Goal: Transaction & Acquisition: Purchase product/service

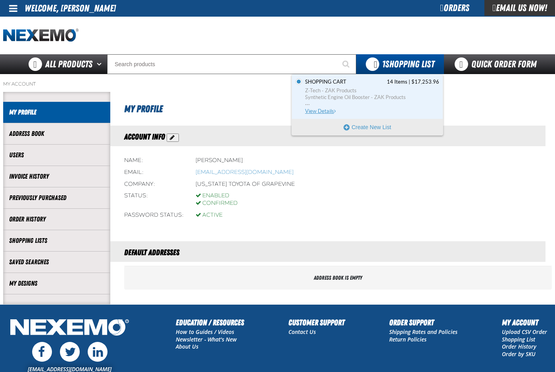
click at [334, 92] on span "Z-Tech - ZAK Products" at bounding box center [372, 90] width 134 height 7
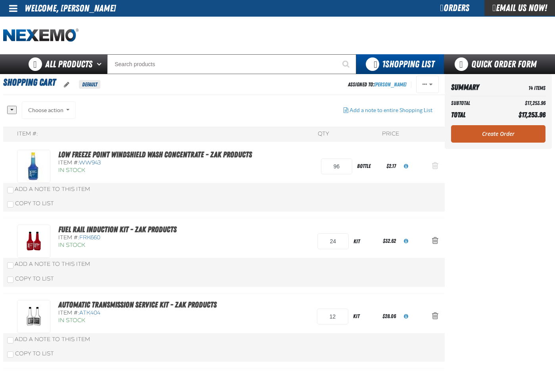
click at [434, 165] on span "Action Remove Low Freeze Point Windshield Wash Concentrate - ZAK Products from …" at bounding box center [435, 166] width 6 height 8
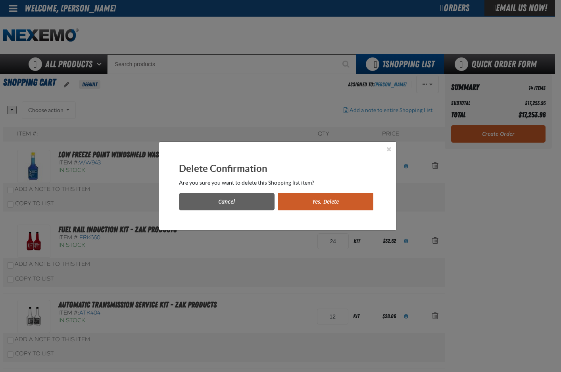
click at [302, 203] on button "Yes, Delete" at bounding box center [326, 201] width 96 height 17
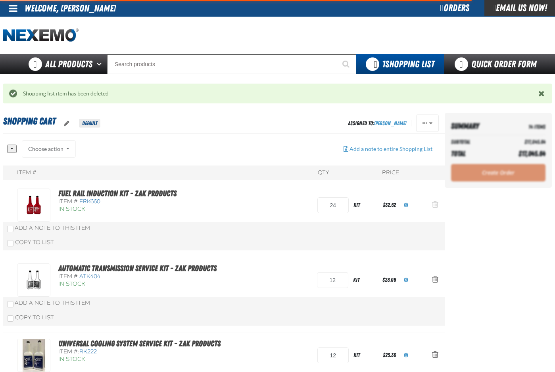
click at [435, 204] on span "Action Remove Fuel Rail Induction Kit - ZAK Products from Shopping Cart" at bounding box center [435, 205] width 6 height 8
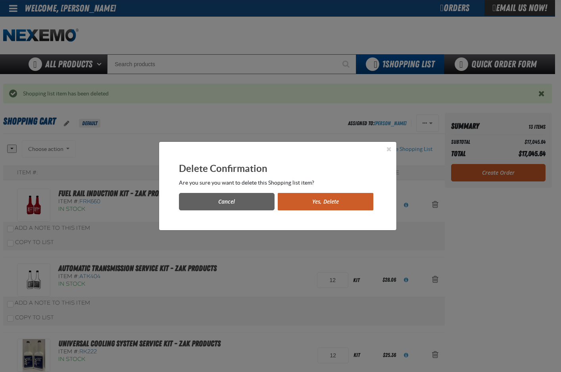
click at [332, 200] on button "Yes, Delete" at bounding box center [326, 201] width 96 height 17
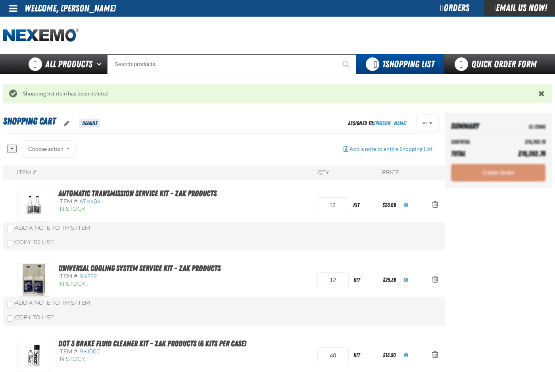
click at [435, 205] on span "Action Remove Automatic Transmission Service Kit - ZAK Products from Shopping C…" at bounding box center [435, 205] width 6 height 8
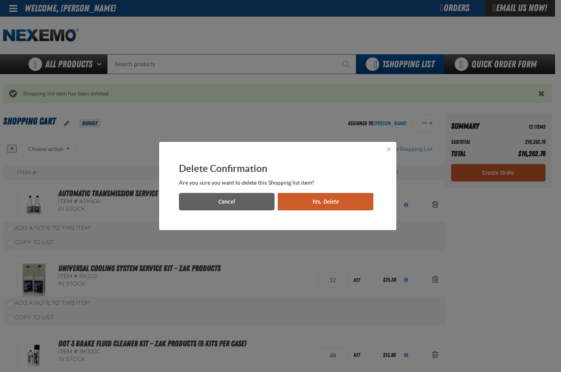
click at [329, 198] on button "Yes, Delete" at bounding box center [326, 201] width 96 height 17
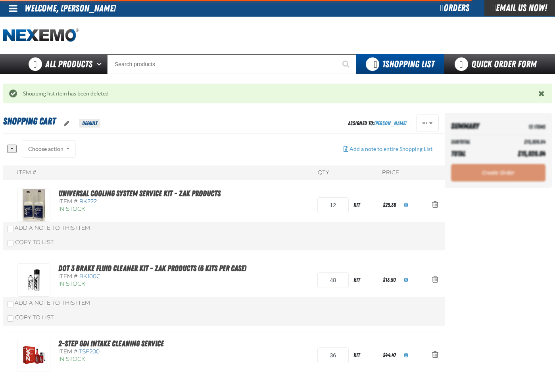
click at [434, 204] on span "Action Remove Universal Cooling System Service Kit - ZAK Products from Shopping…" at bounding box center [435, 205] width 6 height 8
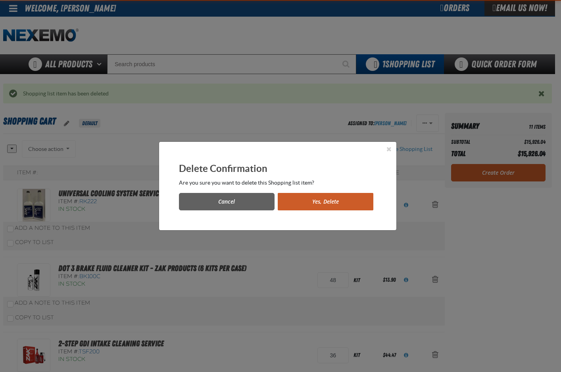
click at [359, 205] on button "Yes, Delete" at bounding box center [326, 201] width 96 height 17
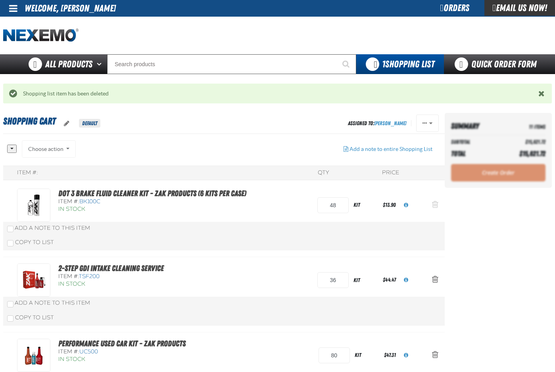
click at [434, 205] on span "Action Remove DOT 3 Brake Fluid Cleaner Kit - ZAK Products (6 Kits per Case) fr…" at bounding box center [435, 205] width 6 height 8
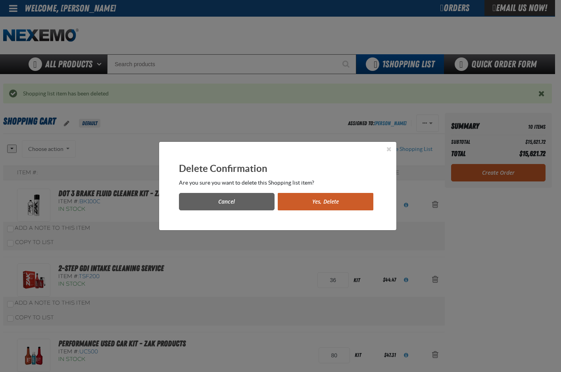
click at [340, 198] on button "Yes, Delete" at bounding box center [326, 201] width 96 height 17
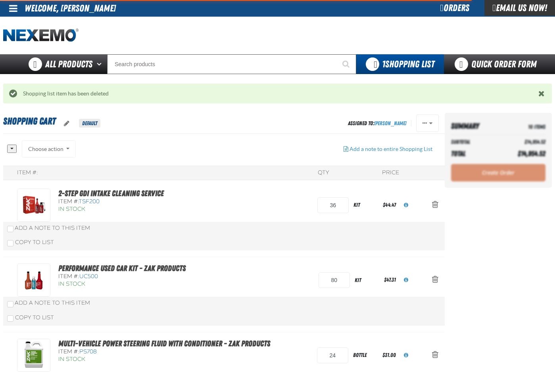
click at [435, 203] on span "Action Remove 2-Step GDI Intake Cleaning Service from Shopping Cart" at bounding box center [435, 205] width 6 height 8
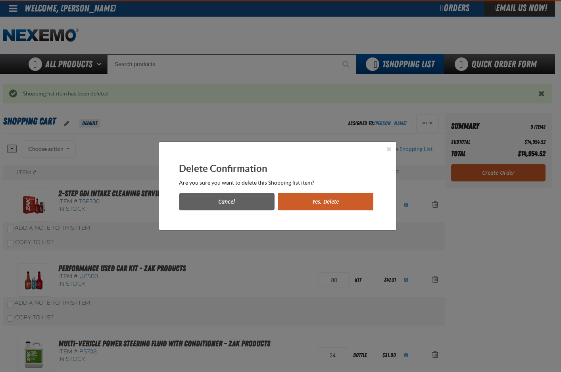
click at [343, 201] on button "Yes, Delete" at bounding box center [326, 201] width 96 height 17
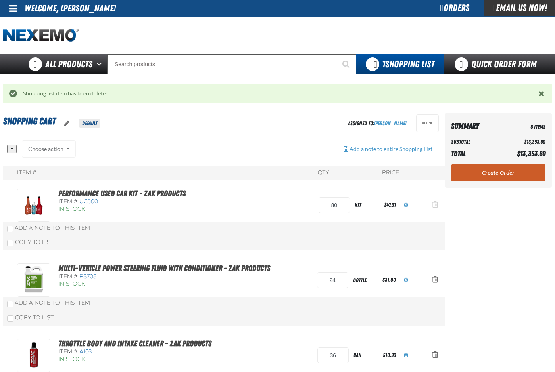
click at [437, 205] on span "Action Remove Performance Used Car Kit - ZAK Products from Shopping Cart" at bounding box center [435, 205] width 6 height 8
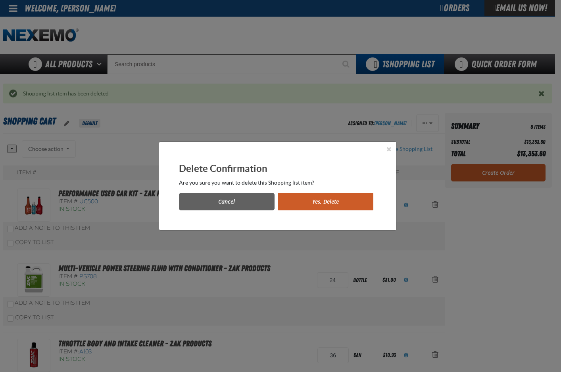
click at [332, 200] on button "Yes, Delete" at bounding box center [326, 201] width 96 height 17
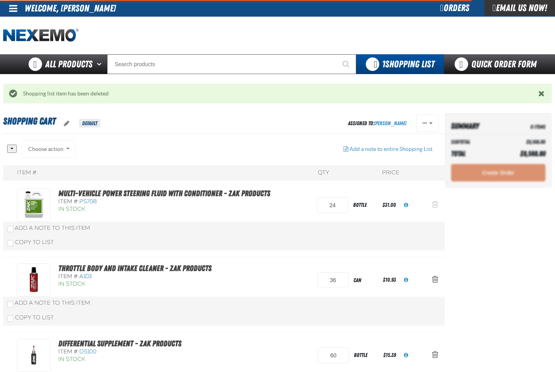
click at [437, 205] on span "Action Remove Multi-Vehicle Power Steering Fluid with Conditioner - ZAK Product…" at bounding box center [435, 205] width 6 height 8
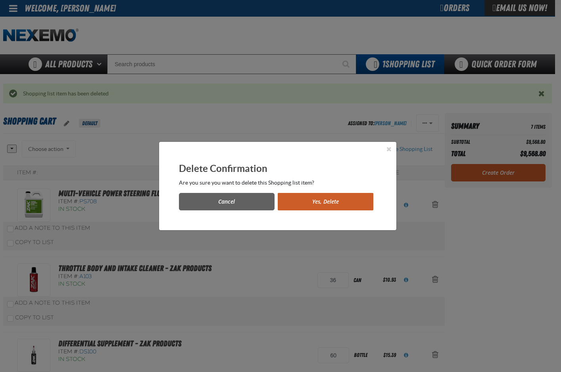
click at [328, 200] on button "Yes, Delete" at bounding box center [326, 201] width 96 height 17
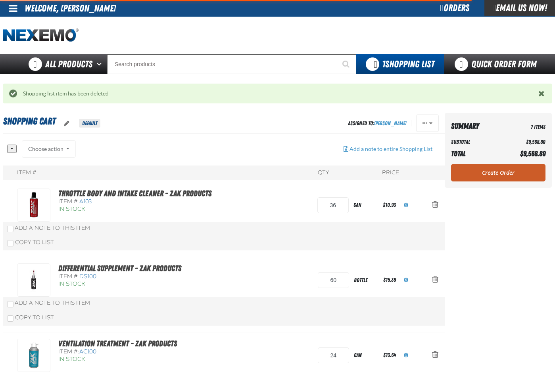
click at [436, 207] on span "Action Remove Throttle Body and Intake Cleaner - ZAK Products from Shopping Cart" at bounding box center [435, 205] width 6 height 8
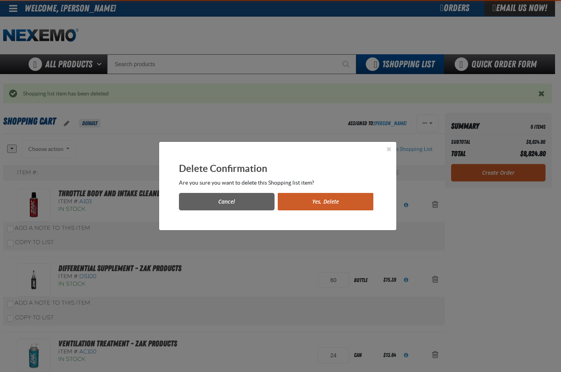
drag, startPoint x: 361, startPoint y: 206, endPoint x: 394, endPoint y: 208, distance: 33.8
click at [360, 205] on button "Yes, Delete" at bounding box center [326, 201] width 96 height 17
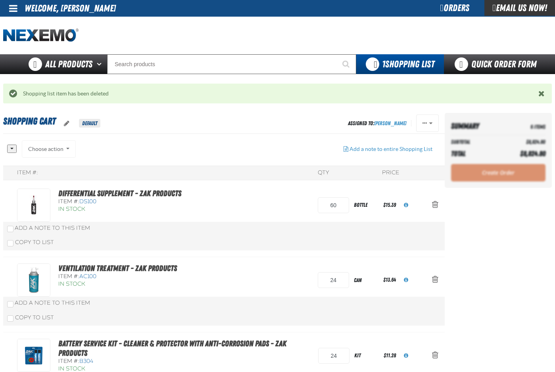
click at [436, 205] on span "Action Remove Differential Supplement - ZAK Products from Shopping Cart" at bounding box center [435, 205] width 6 height 8
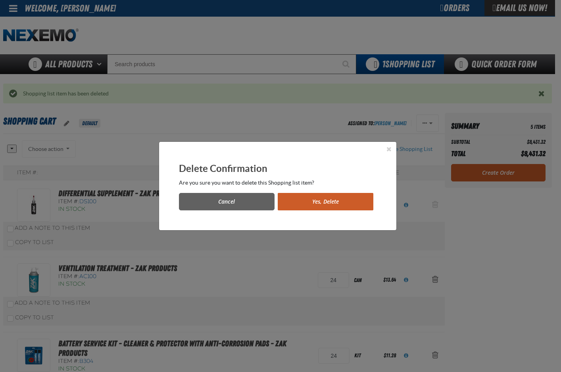
drag, startPoint x: 364, startPoint y: 205, endPoint x: 428, endPoint y: 205, distance: 64.3
click at [364, 205] on button "Yes, Delete" at bounding box center [326, 201] width 96 height 17
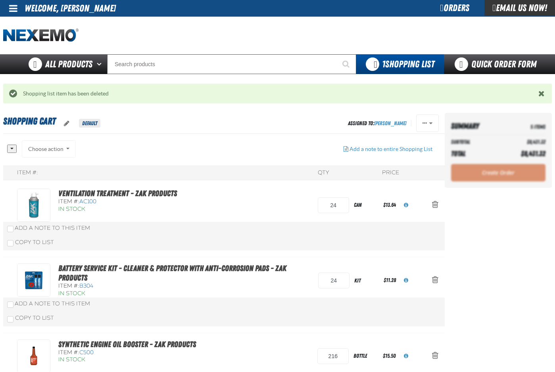
click at [435, 204] on span "Action Remove Ventilation Treatment - ZAK Products from Shopping Cart" at bounding box center [435, 205] width 6 height 8
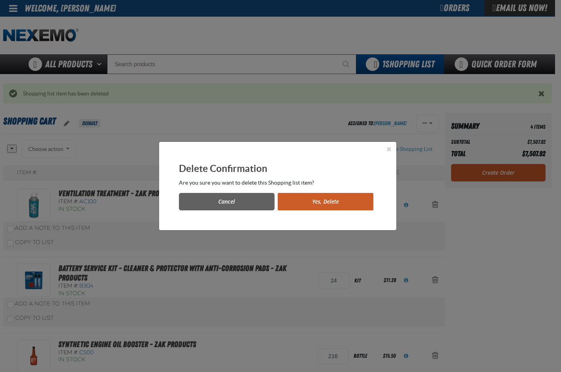
drag, startPoint x: 363, startPoint y: 201, endPoint x: 411, endPoint y: 208, distance: 48.4
click at [365, 201] on button "Yes, Delete" at bounding box center [326, 201] width 96 height 17
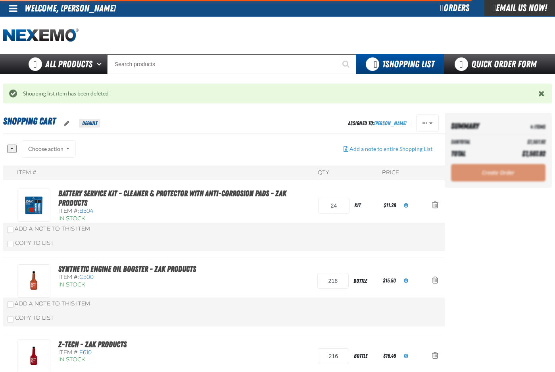
click at [434, 206] on span "Action Remove Battery Service Kit - Cleaner &amp; Protector with Anti-Corrosion…" at bounding box center [435, 205] width 6 height 8
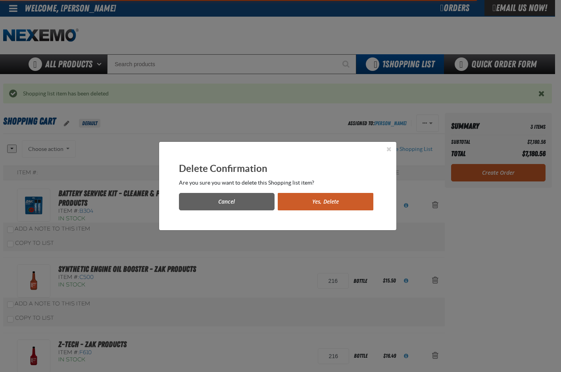
click at [349, 206] on button "Yes, Delete" at bounding box center [326, 201] width 96 height 17
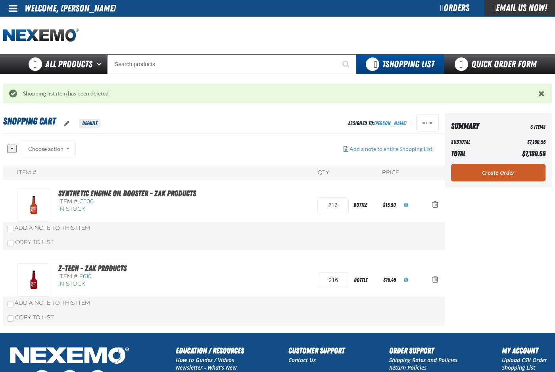
click at [436, 206] on span "Action Remove Synthetic Engine Oil Booster - ZAK Products from Shopping Cart" at bounding box center [435, 205] width 6 height 8
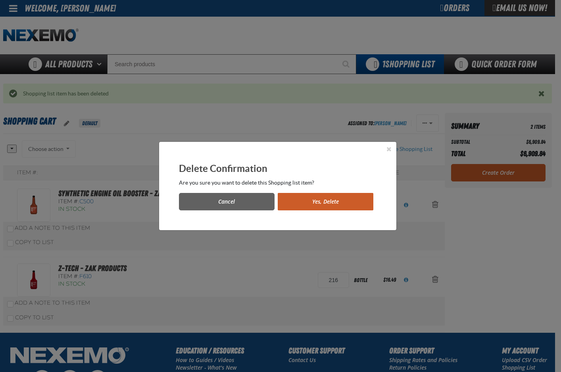
click at [360, 202] on button "Yes, Delete" at bounding box center [326, 201] width 96 height 17
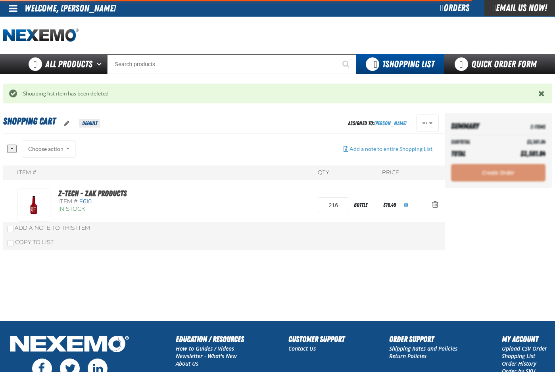
click at [436, 205] on span "Action Remove Z-Tech - ZAK Products from Shopping Cart" at bounding box center [435, 205] width 6 height 8
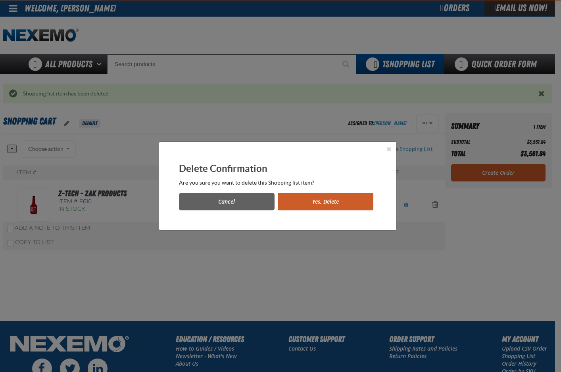
click at [349, 201] on button "Yes, Delete" at bounding box center [326, 201] width 96 height 17
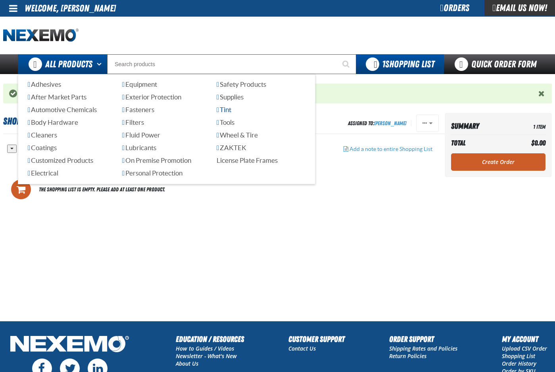
click at [230, 111] on span "Tint" at bounding box center [224, 110] width 15 height 8
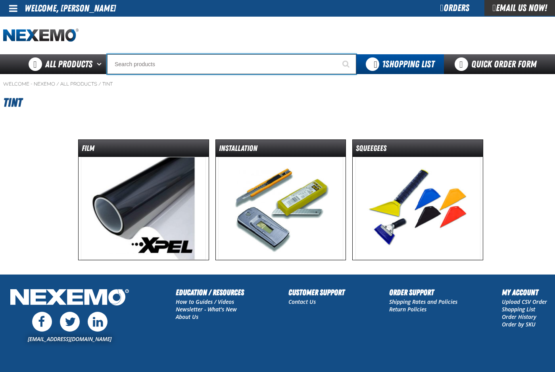
click at [126, 61] on input "Search" at bounding box center [231, 64] width 249 height 20
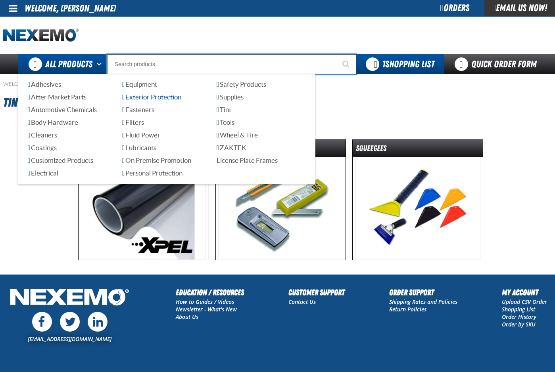
click at [164, 98] on span "Exterior Protection" at bounding box center [151, 97] width 59 height 8
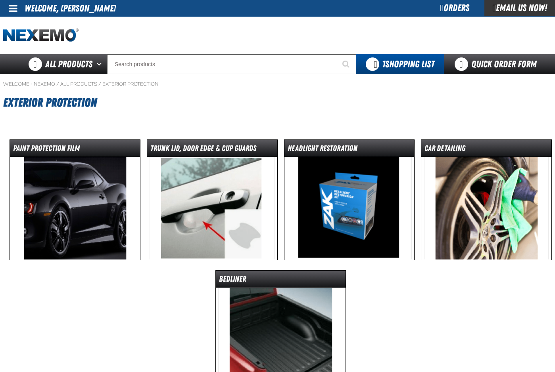
click at [214, 199] on img at bounding box center [212, 208] width 125 height 103
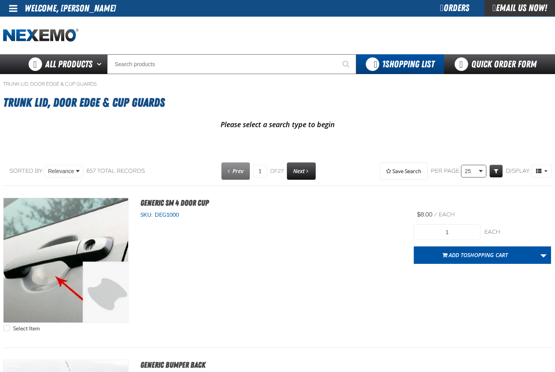
select select "100"
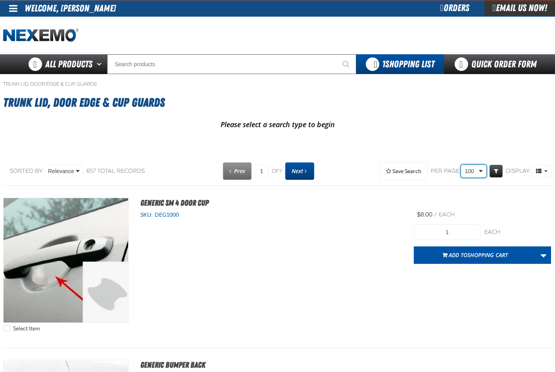
click at [298, 170] on span "Next" at bounding box center [298, 171] width 12 height 8
type input "2"
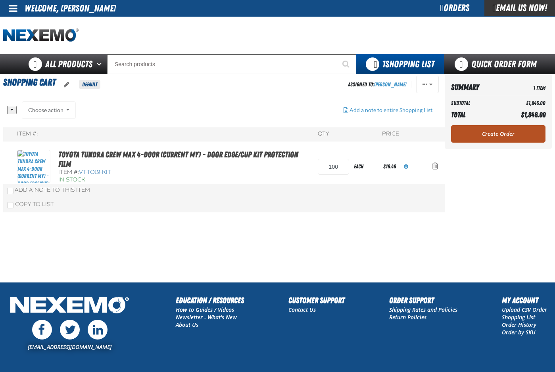
drag, startPoint x: 504, startPoint y: 132, endPoint x: 97, endPoint y: 158, distance: 407.8
click at [503, 132] on link "Create Order" at bounding box center [498, 133] width 94 height 17
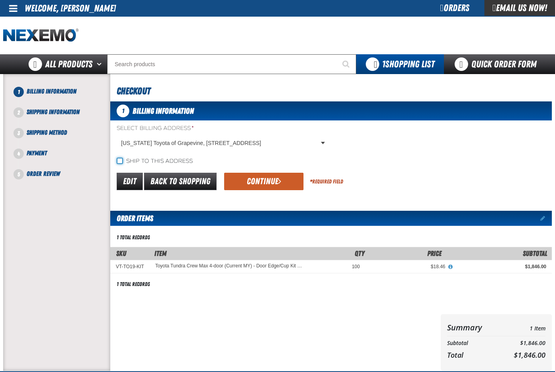
click at [118, 159] on input "Ship to this address" at bounding box center [120, 161] width 6 height 6
checkbox input "true"
click at [251, 184] on button "Continue" at bounding box center [263, 181] width 79 height 17
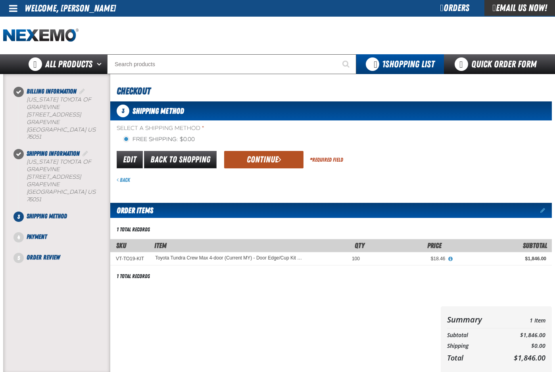
click at [259, 157] on button "Continue" at bounding box center [263, 159] width 79 height 17
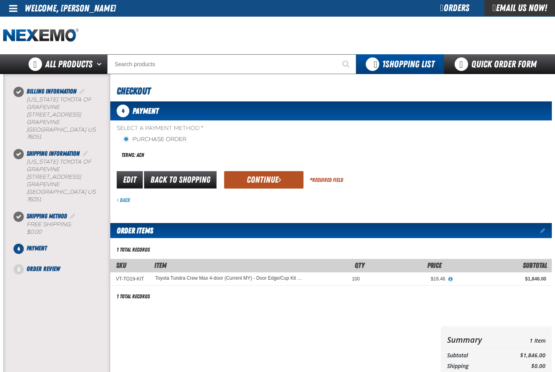
click at [265, 178] on button "Continue" at bounding box center [263, 179] width 79 height 17
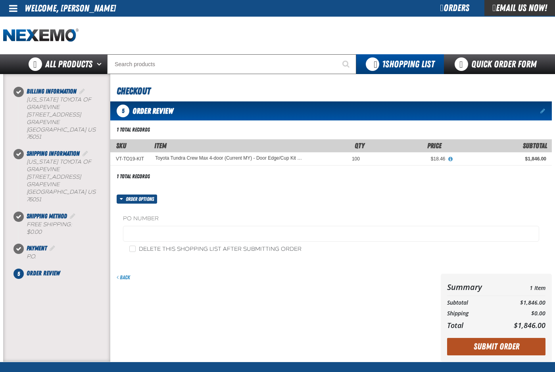
click at [494, 347] on button "Submit Order" at bounding box center [496, 346] width 98 height 17
